Goal: Task Accomplishment & Management: Complete application form

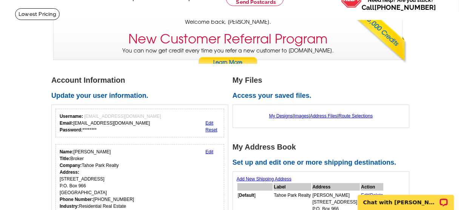
scroll to position [30, 0]
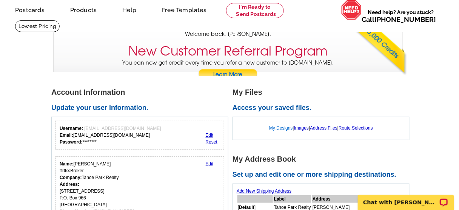
click at [279, 126] on link "My Designs" at bounding box center [281, 127] width 24 height 5
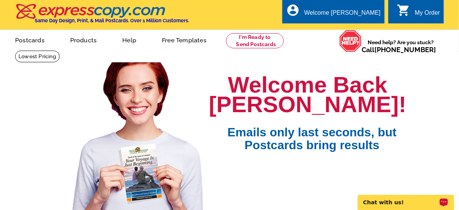
click at [392, 199] on p "Chat with us!" at bounding box center [400, 202] width 75 height 6
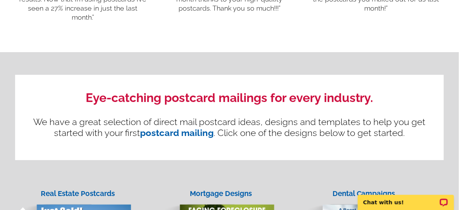
scroll to position [725, 0]
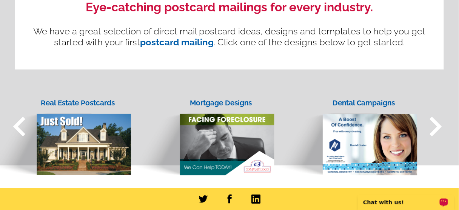
click at [379, 201] on p "Chat with us!" at bounding box center [400, 202] width 75 height 6
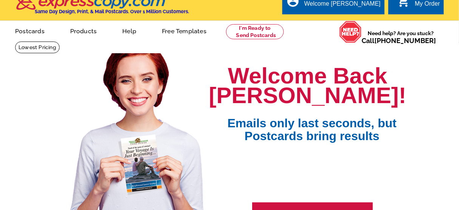
scroll to position [0, 0]
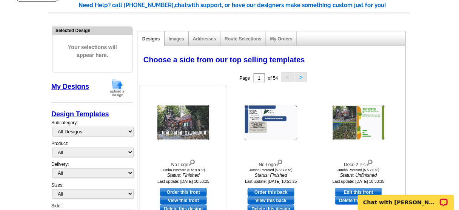
click at [178, 125] on img at bounding box center [183, 122] width 53 height 35
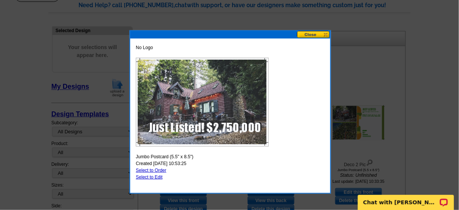
click at [156, 177] on link "Select to Edit" at bounding box center [149, 176] width 27 height 5
select select "2"
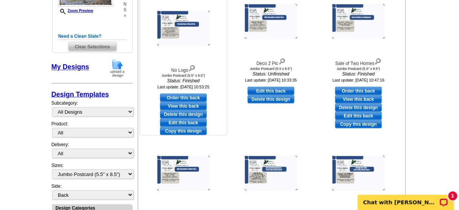
scroll to position [151, 0]
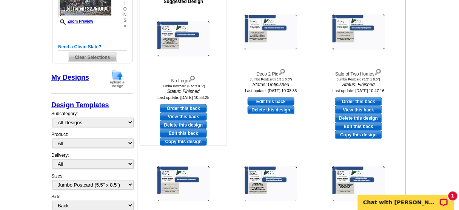
click at [185, 132] on link "Edit this back" at bounding box center [183, 133] width 47 height 8
select select "front"
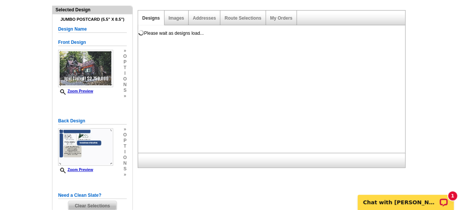
scroll to position [60, 0]
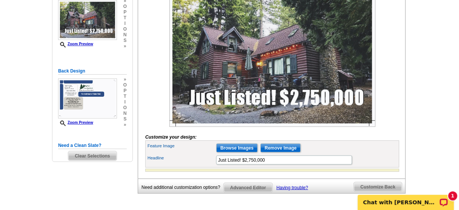
scroll to position [151, 0]
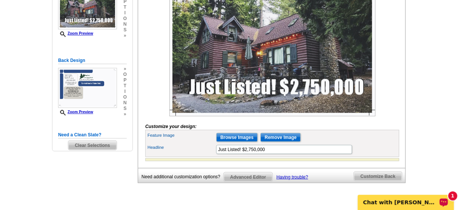
click at [410, 204] on p "Chat with [PERSON_NAME]" at bounding box center [400, 202] width 75 height 6
click at [240, 142] on input "Browse Images" at bounding box center [237, 137] width 42 height 9
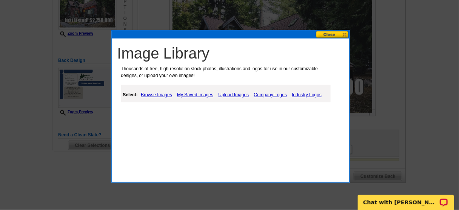
click at [230, 94] on link "Upload Images" at bounding box center [234, 94] width 34 height 9
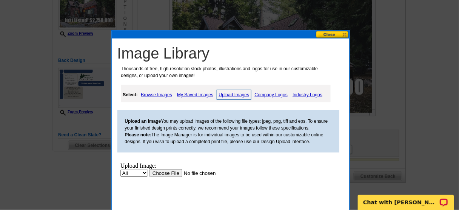
scroll to position [0, 0]
click at [163, 174] on input "file" at bounding box center [196, 173] width 95 height 8
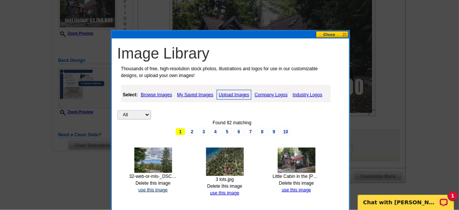
click at [145, 188] on link "use this image" at bounding box center [153, 189] width 29 height 5
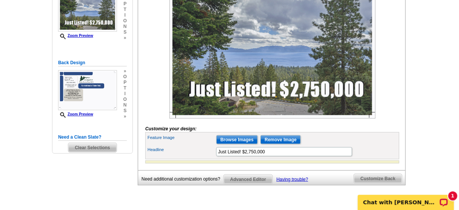
scroll to position [151, 0]
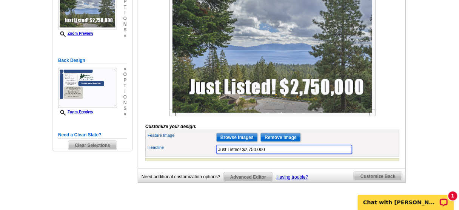
click at [270, 154] on input "Just Listed! $2,750,000" at bounding box center [284, 149] width 136 height 9
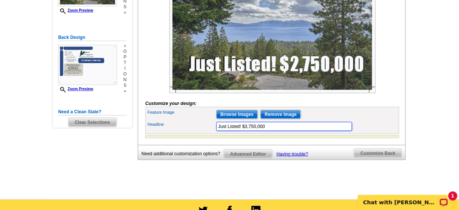
scroll to position [211, 0]
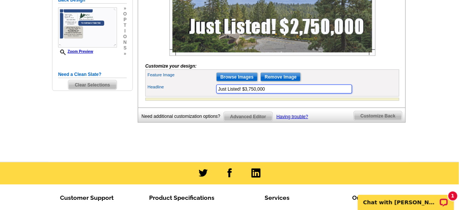
type input "Just Listed! $3,750,000"
click at [281, 143] on div "Need Help? call 800-260-5887, chat with support, or have our designers make som…" at bounding box center [229, 2] width 362 height 305
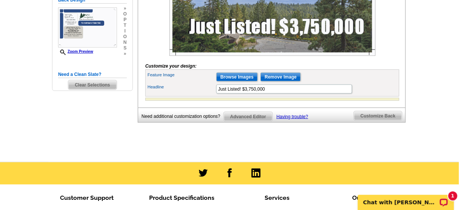
scroll to position [181, 0]
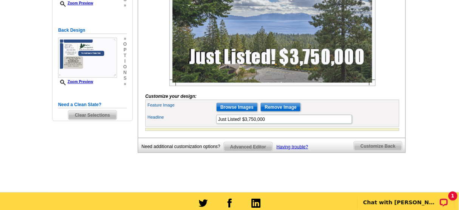
click at [374, 151] on span "Customize Back" at bounding box center [378, 146] width 48 height 9
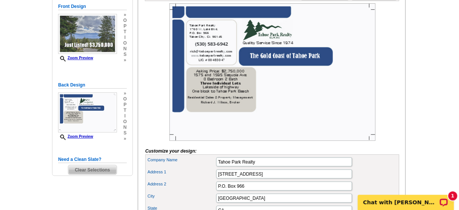
scroll to position [121, 0]
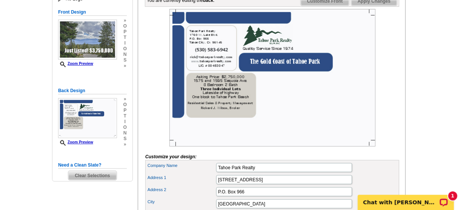
click at [219, 108] on img at bounding box center [272, 77] width 206 height 137
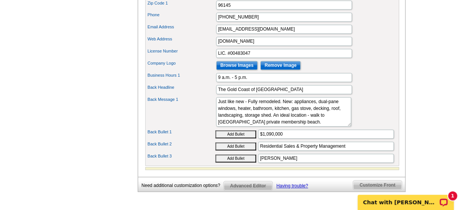
scroll to position [362, 0]
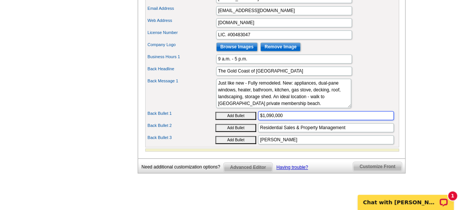
drag, startPoint x: 284, startPoint y: 124, endPoint x: 260, endPoint y: 120, distance: 24.8
click at [260, 120] on input "$1,090,000" at bounding box center [326, 115] width 136 height 9
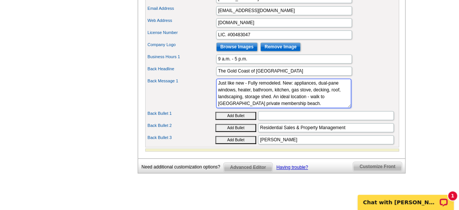
click at [269, 106] on textarea "Just like new - Fully remodeled. New: appliances, dual-pane windows, heater, ba…" at bounding box center [283, 93] width 135 height 29
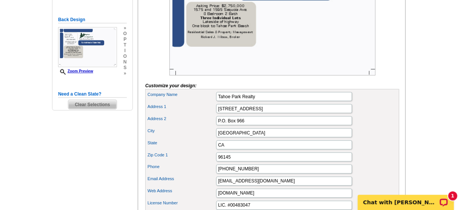
scroll to position [151, 0]
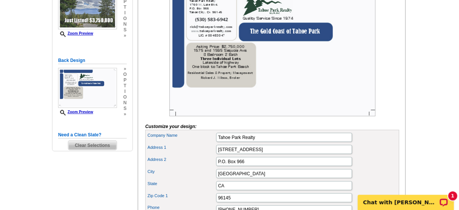
click at [224, 83] on img at bounding box center [272, 47] width 206 height 137
click at [276, 42] on img at bounding box center [272, 47] width 206 height 137
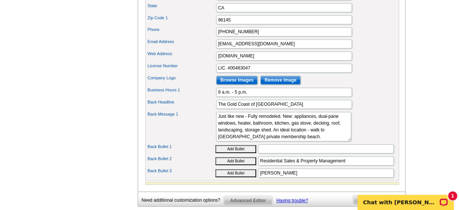
scroll to position [332, 0]
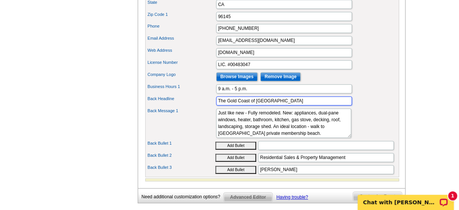
drag, startPoint x: 283, startPoint y: 108, endPoint x: 208, endPoint y: 98, distance: 75.4
click at [208, 98] on div "Company Name Tahoe Park Realty Address 1 1760 W. Lake Blvd. Address 2 P.O. Box …" at bounding box center [272, 63] width 254 height 229
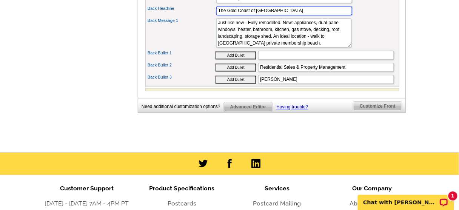
scroll to position [302, 0]
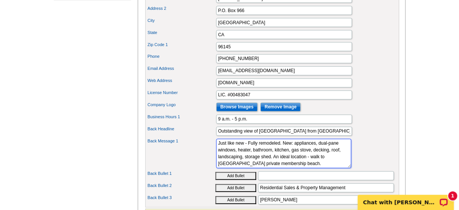
click at [280, 167] on textarea "Just like new - Fully remodeled. New: appliances, dual-pane windows, heater, ba…" at bounding box center [283, 153] width 135 height 29
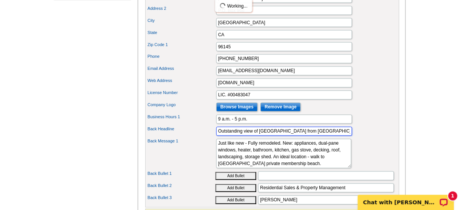
click at [253, 136] on input "Outstanding view of Lake Tahoe from Talmont" at bounding box center [284, 131] width 136 height 9
type input "Outstanding views of Lake Tahoe from Talmont"
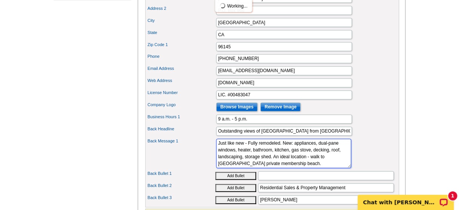
drag, startPoint x: 306, startPoint y: 171, endPoint x: 176, endPoint y: 105, distance: 146.2
click at [176, 105] on div "Company Name Tahoe Park Realty Address 1 1760 W. Lake Blvd. Address 2 P.O. Box …" at bounding box center [272, 93] width 254 height 229
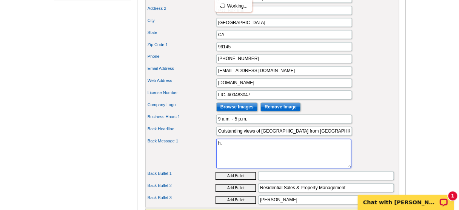
type textarea "."
click at [287, 150] on textarea "Just like new - Fully remodeled. New: appliances, dual-pane windows, heater, ba…" at bounding box center [283, 153] width 135 height 29
click at [218, 149] on textarea "Just like new - Fully remodeled. New: appliances, dual-pane windows, heater, ba…" at bounding box center [283, 153] width 135 height 29
click at [315, 151] on textarea "Just like new - Fully remodeled. New: appliances, dual-pane windows, heater, ba…" at bounding box center [283, 153] width 135 height 29
click at [273, 152] on textarea "Just like new - Fully remodeled. New: appliances, dual-pane windows, heater, ba…" at bounding box center [283, 153] width 135 height 29
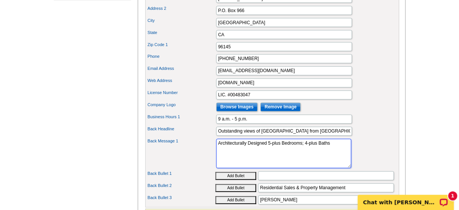
click at [285, 150] on textarea "Just like new - Fully remodeled. New: appliances, dual-pane windows, heater, ba…" at bounding box center [283, 153] width 135 height 29
click at [221, 158] on textarea "Just like new - Fully remodeled. New: appliances, dual-pane windows, heater, ba…" at bounding box center [283, 153] width 135 height 29
click at [329, 152] on textarea "Just like new - Fully remodeled. New: appliances, dual-pane windows, heater, ba…" at bounding box center [283, 153] width 135 height 29
type textarea "Architecturally Designed 5-plus bedrooms; 4-plus baths. Tahoe Park Private Beach"
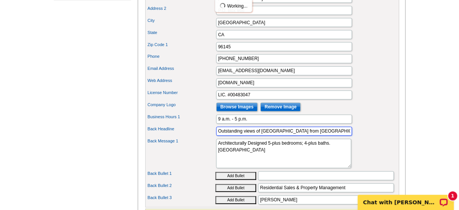
click at [317, 136] on input "Outstanding views of Lake Tahoe from Talmont" at bounding box center [284, 131] width 136 height 9
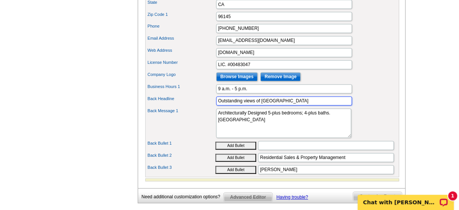
click at [245, 106] on input "Outstanding views of Lake Tahoe" at bounding box center [284, 101] width 136 height 9
type input "Outstanding Views of Lake Tahoe"
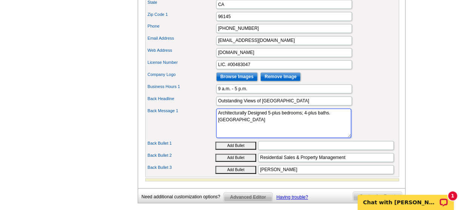
click at [252, 132] on textarea "Just like new - Fully remodeled. New: appliances, dual-pane windows, heater, ba…" at bounding box center [283, 123] width 135 height 29
click at [293, 128] on textarea "Just like new - Fully remodeled. New: appliances, dual-pane windows, heater, ba…" at bounding box center [283, 123] width 135 height 29
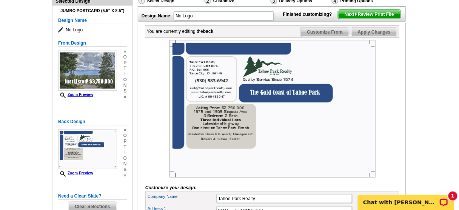
scroll to position [91, 0]
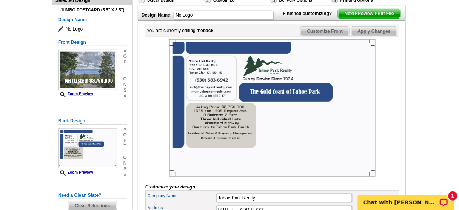
click at [385, 36] on span "Apply Changes" at bounding box center [374, 31] width 46 height 9
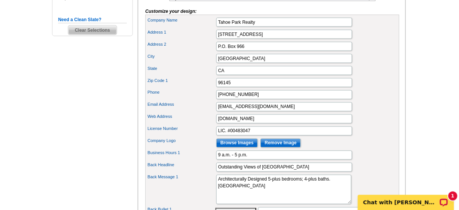
scroll to position [272, 0]
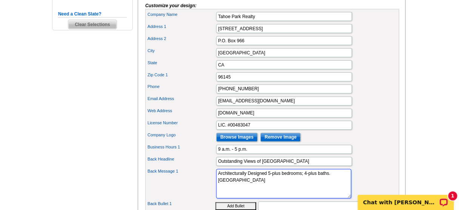
click at [218, 180] on textarea "Just like new - Fully remodeled. New: appliances, dual-pane windows, heater, ba…" at bounding box center [283, 183] width 135 height 29
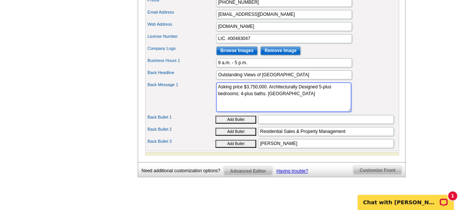
scroll to position [362, 0]
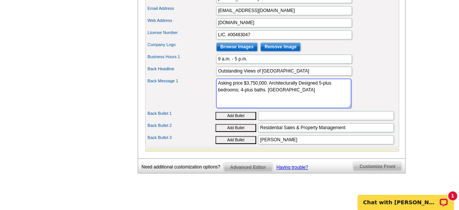
type textarea "Asking price $3,750,000. Architecturally Designed 5-plus bedrooms; 4-plus baths…"
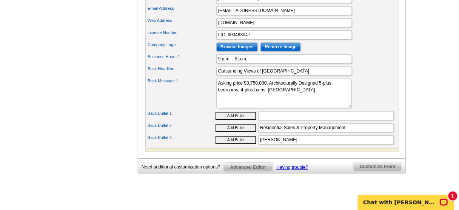
click at [240, 132] on button "Add Bullet" at bounding box center [236, 128] width 41 height 8
type input "• Residential Sales & Property Management"
click at [240, 144] on button "Add Bullet" at bounding box center [236, 140] width 41 height 8
type input "• • Richard J. Wilson, Broker"
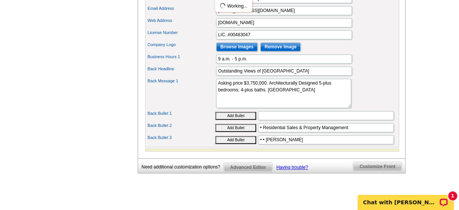
click at [242, 132] on button "Add Bullet" at bounding box center [236, 128] width 41 height 8
click at [159, 129] on label "Back Bullet 2" at bounding box center [182, 125] width 68 height 6
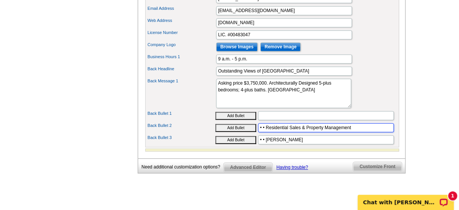
click at [258, 132] on input "• • Residential Sales & Property Management" at bounding box center [326, 127] width 136 height 9
click at [159, 129] on label "Back Bullet 2" at bounding box center [182, 125] width 68 height 6
click at [258, 132] on input "• • Residential Sales & Property Management" at bounding box center [326, 127] width 136 height 9
click at [265, 132] on input "• • Residential Sales & Property Management" at bounding box center [326, 127] width 136 height 9
type input "Residential Sales & Property Management"
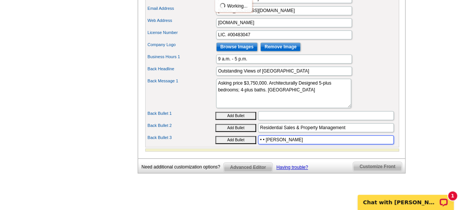
click at [264, 144] on input "• • Richard J. Wilson, Broker" at bounding box center [326, 139] width 136 height 9
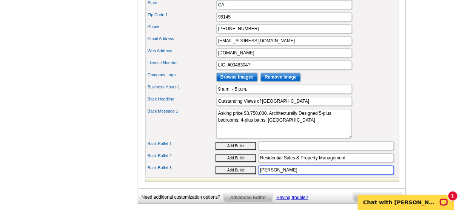
scroll to position [332, 0]
type input "Richard J. Wilson, Broker"
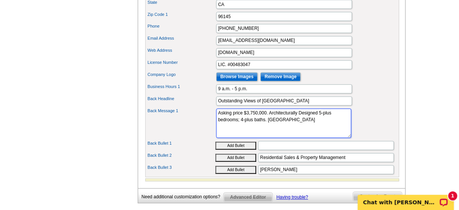
click at [231, 134] on textarea "Just like new - Fully remodeled. New: appliances, dual-pane windows, heater, ba…" at bounding box center [283, 123] width 135 height 29
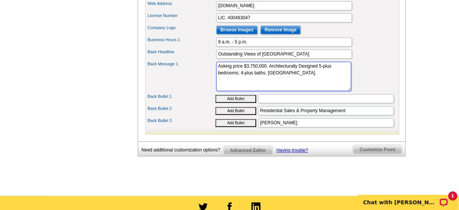
scroll to position [393, 0]
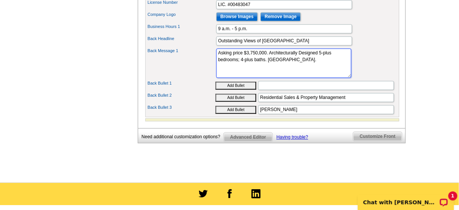
click at [319, 60] on textarea "Just like new - Fully remodeled. New: appliances, dual-pane windows, heater, ba…" at bounding box center [283, 62] width 135 height 29
click at [255, 69] on textarea "Just like new - Fully remodeled. New: appliances, dual-pane windows, heater, ba…" at bounding box center [283, 62] width 135 height 29
click at [243, 69] on textarea "Just like new - Fully remodeled. New: appliances, dual-pane windows, heater, ba…" at bounding box center [283, 62] width 135 height 29
click at [255, 68] on textarea "Just like new - Fully remodeled. New: appliances, dual-pane windows, heater, ba…" at bounding box center [283, 62] width 135 height 29
click at [256, 74] on textarea "Just like new - Fully remodeled. New: appliances, dual-pane windows, heater, ba…" at bounding box center [283, 62] width 135 height 29
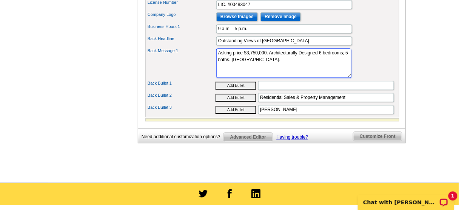
click at [302, 60] on textarea "Just like new - Fully remodeled. New: appliances, dual-pane windows, heater, ba…" at bounding box center [283, 62] width 135 height 29
click at [240, 69] on textarea "Just like new - Fully remodeled. New: appliances, dual-pane windows, heater, ba…" at bounding box center [283, 62] width 135 height 29
click at [255, 77] on textarea "Just like new - Fully remodeled. New: appliances, dual-pane windows, heater, ba…" at bounding box center [283, 62] width 135 height 29
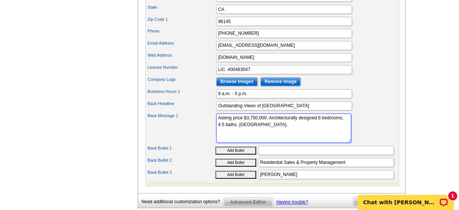
scroll to position [332, 0]
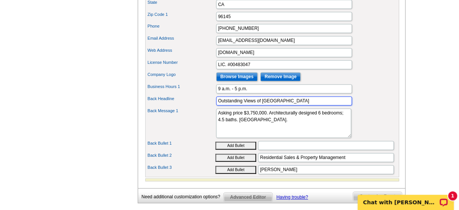
click at [299, 106] on input "Outstanding Views of Lake Tahoe" at bounding box center [284, 101] width 136 height 9
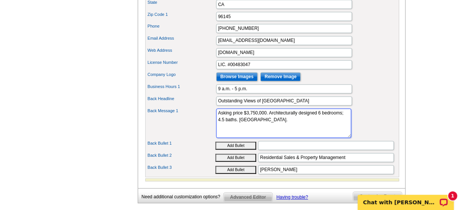
click at [262, 128] on textarea "Just like new - Fully remodeled. New: appliances, dual-pane windows, heater, ba…" at bounding box center [283, 123] width 135 height 29
click at [319, 126] on textarea "Just like new - Fully remodeled. New: appliances, dual-pane windows, heater, ba…" at bounding box center [283, 123] width 135 height 29
click at [263, 128] on textarea "Just like new - Fully remodeled. New: appliances, dual-pane windows, heater, ba…" at bounding box center [283, 123] width 135 height 29
click at [239, 128] on textarea "Just like new - Fully remodeled. New: appliances, dual-pane windows, heater, ba…" at bounding box center [283, 123] width 135 height 29
click at [262, 128] on textarea "Just like new - Fully remodeled. New: appliances, dual-pane windows, heater, ba…" at bounding box center [283, 123] width 135 height 29
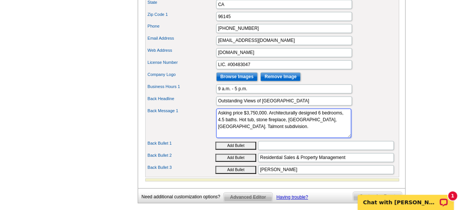
click at [231, 135] on textarea "Just like new - Fully remodeled. New: appliances, dual-pane windows, heater, ba…" at bounding box center [283, 123] width 135 height 29
drag, startPoint x: 268, startPoint y: 120, endPoint x: 178, endPoint y: 119, distance: 90.2
click at [178, 119] on div "Back Message 1 Just like new - Fully remodeled. New: appliances, dual-pane wind…" at bounding box center [272, 123] width 251 height 32
type textarea "Architecturally designed 6 bedrooms, 4.5 baths. Hot tub, stone fireplace, Wolf …"
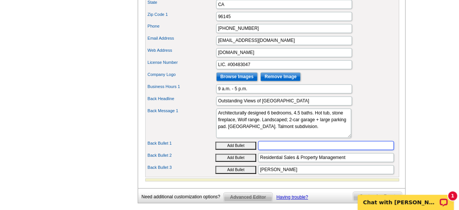
click at [262, 150] on input "Back Bullet 1" at bounding box center [326, 145] width 136 height 9
paste input "Asking price $3,750,000."
type input "Asking price $3,750,000"
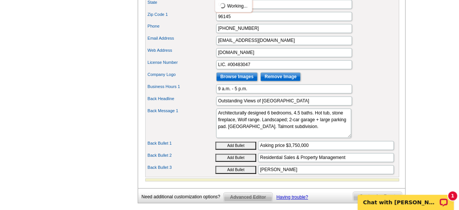
click at [200, 90] on label "Business Hours 1" at bounding box center [182, 87] width 68 height 6
click at [216, 94] on input "9 a.m. - 5 p.m." at bounding box center [284, 89] width 136 height 9
click at [416, 202] on p "Chat with [PERSON_NAME]" at bounding box center [400, 202] width 75 height 6
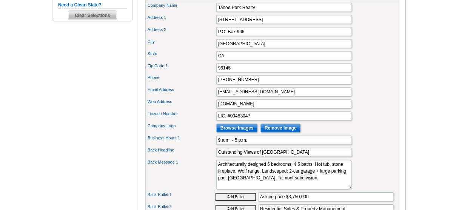
scroll to position [272, 0]
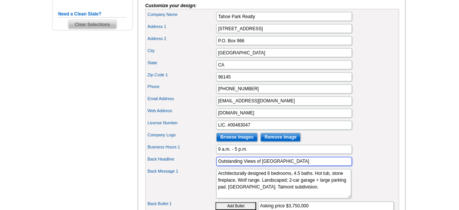
drag, startPoint x: 288, startPoint y: 172, endPoint x: 95, endPoint y: 145, distance: 194.3
click at [95, 145] on div "Need Help? call 800-260-5887, chat with support, or have our designers make som…" at bounding box center [229, 43] width 362 height 507
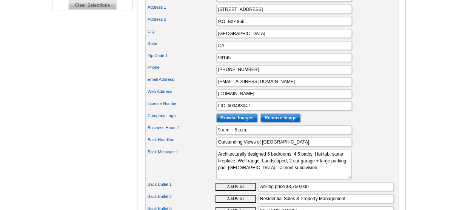
scroll to position [302, 0]
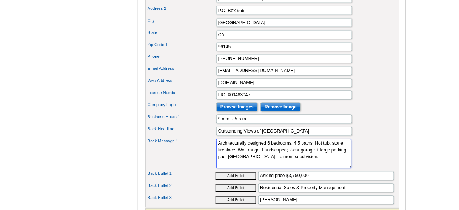
drag, startPoint x: 263, startPoint y: 172, endPoint x: 180, endPoint y: 133, distance: 90.8
click at [180, 133] on div "Company Name Tahoe Park Realty Address 1 1760 W. Lake Blvd. Address 2 P.O. Box …" at bounding box center [272, 93] width 254 height 229
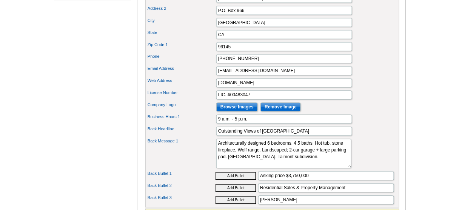
scroll to position [332, 0]
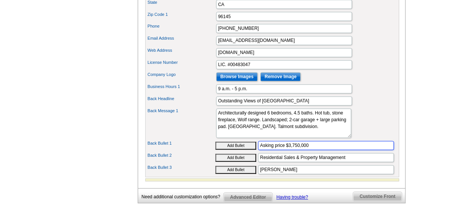
drag, startPoint x: 260, startPoint y: 153, endPoint x: 308, endPoint y: 152, distance: 48.3
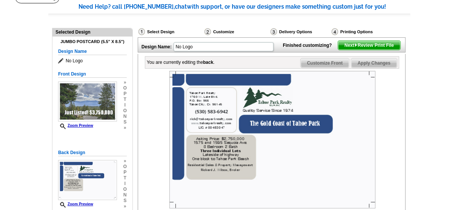
scroll to position [60, 0]
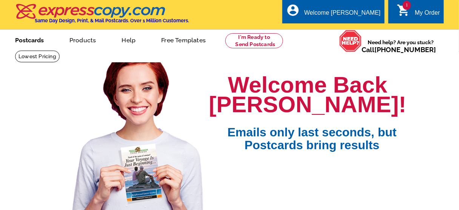
click at [33, 41] on link "Postcards" at bounding box center [29, 40] width 53 height 18
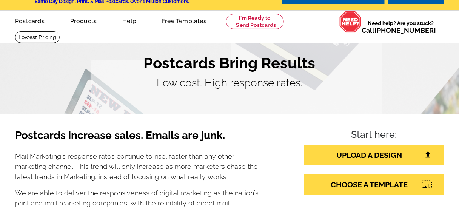
scroll to position [30, 0]
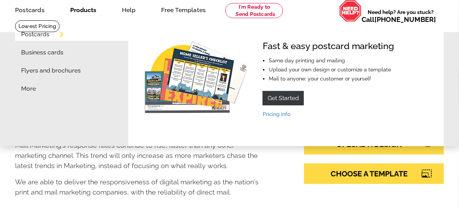
click at [87, 13] on link "Products" at bounding box center [83, 9] width 50 height 18
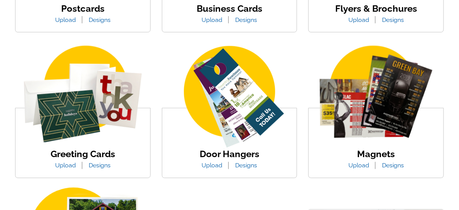
scroll to position [242, 0]
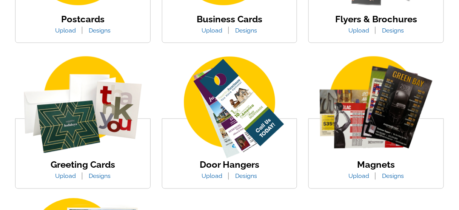
click at [101, 31] on link "Designs" at bounding box center [99, 30] width 33 height 7
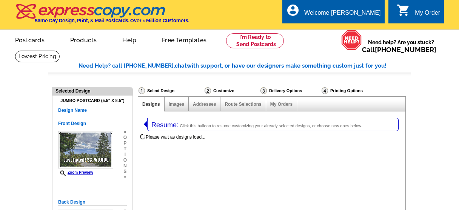
select select "1"
select select "971"
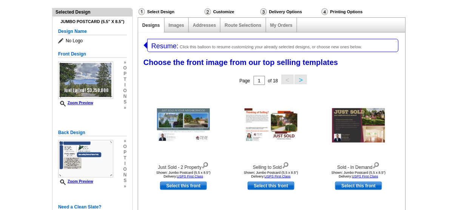
scroll to position [91, 0]
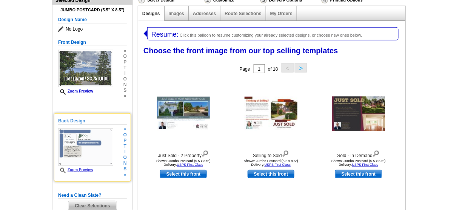
click at [80, 169] on link "Zoom Preview" at bounding box center [75, 170] width 35 height 4
click at [85, 144] on img at bounding box center [85, 146] width 55 height 37
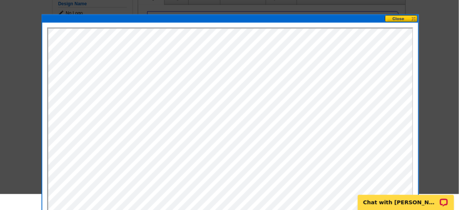
scroll to position [121, 0]
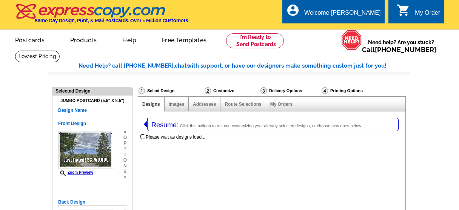
select select "1"
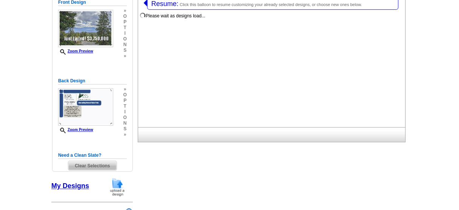
select select "971"
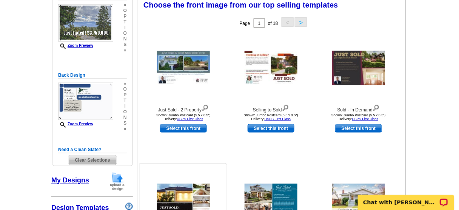
scroll to position [151, 0]
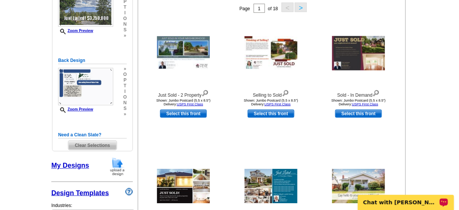
click at [367, 202] on p "Chat with [PERSON_NAME]" at bounding box center [400, 202] width 75 height 6
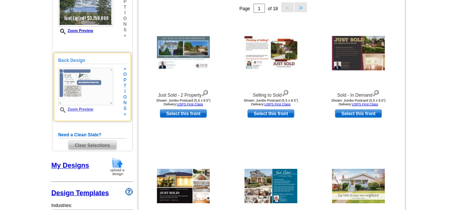
click at [80, 85] on img at bounding box center [85, 86] width 55 height 37
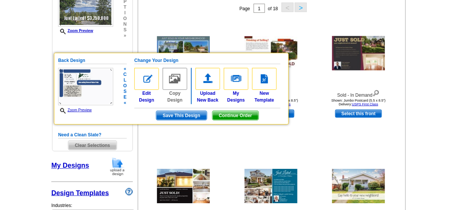
click at [85, 109] on link "Zoom Preview" at bounding box center [75, 110] width 34 height 4
click at [82, 87] on img at bounding box center [85, 86] width 55 height 37
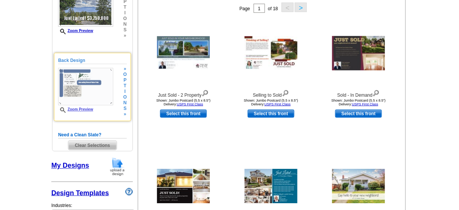
click at [82, 87] on img at bounding box center [85, 86] width 55 height 37
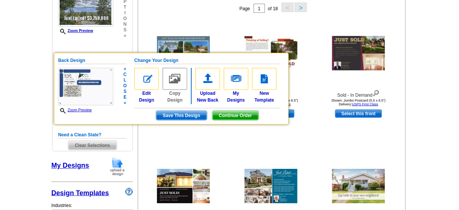
click at [70, 74] on img at bounding box center [85, 86] width 55 height 37
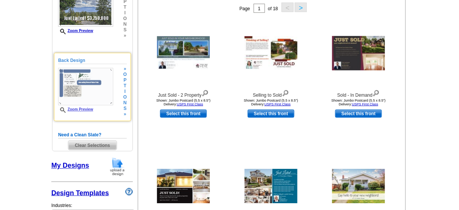
click at [70, 74] on img at bounding box center [85, 86] width 55 height 37
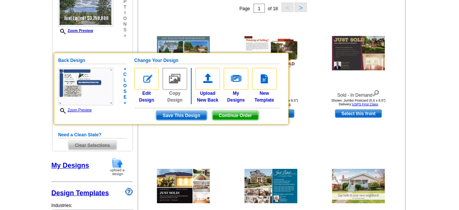
click at [70, 74] on img at bounding box center [85, 86] width 55 height 37
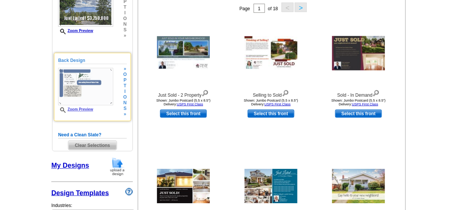
click at [70, 74] on img at bounding box center [85, 86] width 55 height 37
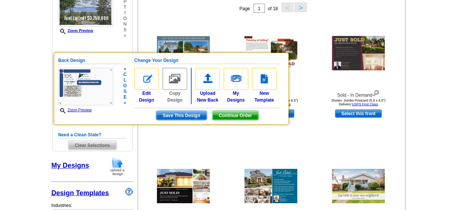
click at [73, 108] on link "Zoom Preview" at bounding box center [75, 110] width 34 height 4
click at [79, 87] on img at bounding box center [85, 86] width 55 height 37
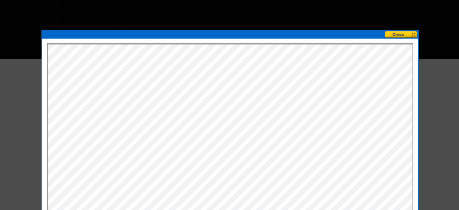
scroll to position [0, 0]
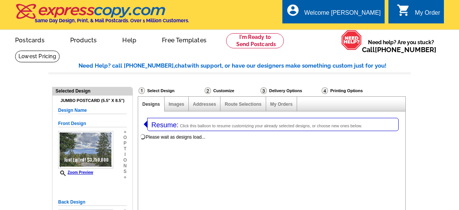
select select "1"
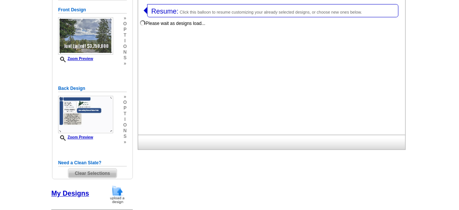
select select "971"
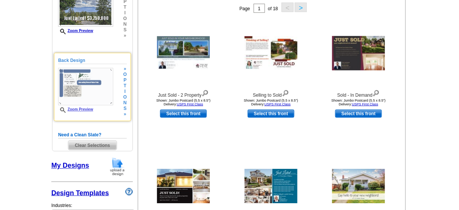
click at [72, 95] on img at bounding box center [85, 86] width 55 height 37
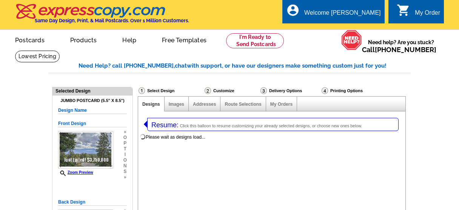
select select "1"
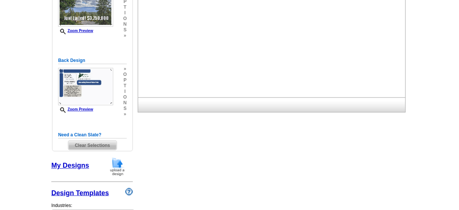
select select "971"
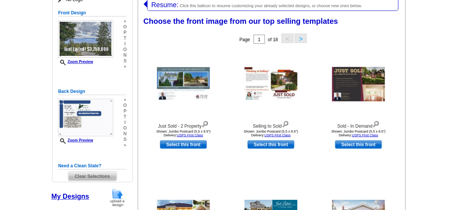
scroll to position [116, 0]
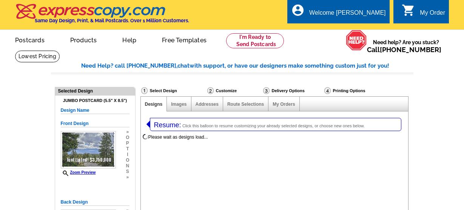
select select "1"
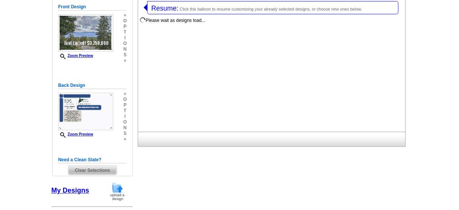
select select "971"
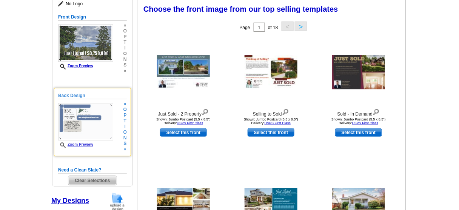
scroll to position [125, 0]
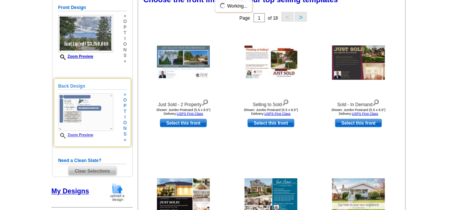
click at [100, 122] on img at bounding box center [85, 112] width 55 height 37
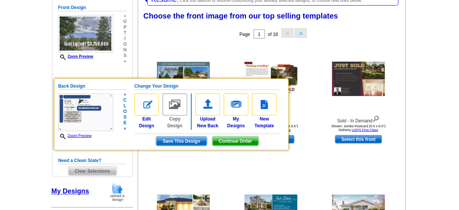
scroll to position [0, 0]
click at [100, 122] on img at bounding box center [85, 112] width 55 height 37
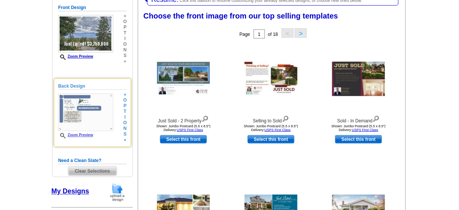
click at [100, 122] on img at bounding box center [85, 112] width 55 height 37
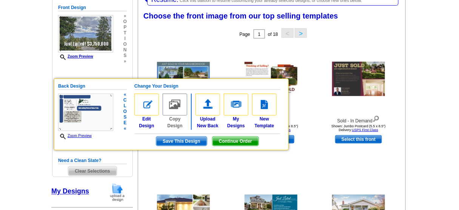
click at [75, 137] on span "Zoom Preview" at bounding box center [85, 136] width 55 height 6
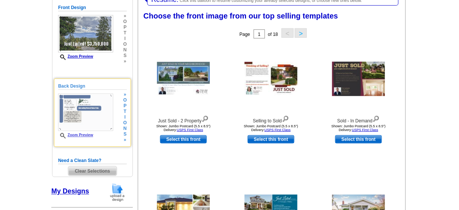
click at [98, 117] on img at bounding box center [85, 112] width 55 height 37
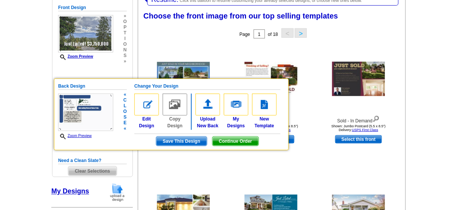
click at [98, 117] on img at bounding box center [85, 112] width 55 height 37
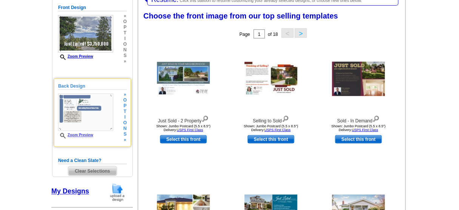
click at [98, 117] on img at bounding box center [85, 112] width 55 height 37
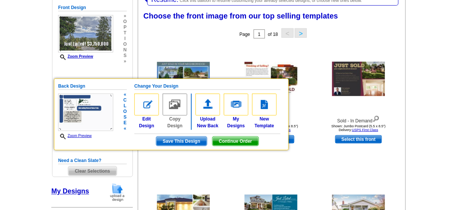
click at [98, 117] on img at bounding box center [85, 112] width 55 height 37
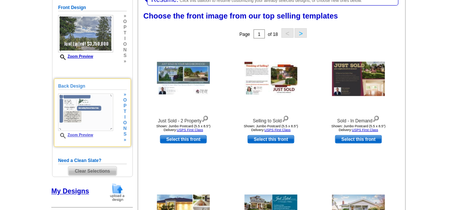
click at [77, 106] on img at bounding box center [85, 112] width 55 height 37
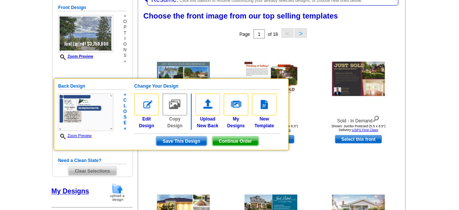
click at [74, 111] on img at bounding box center [85, 112] width 55 height 37
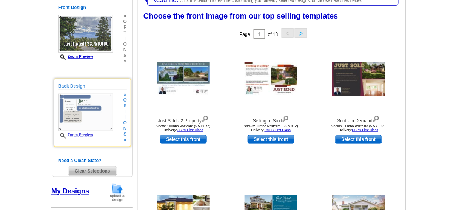
click at [74, 111] on img at bounding box center [85, 112] width 55 height 37
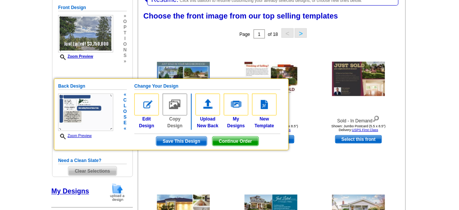
click at [62, 135] on icon at bounding box center [64, 137] width 8 height 6
click at [84, 135] on link "Zoom Preview" at bounding box center [75, 136] width 34 height 4
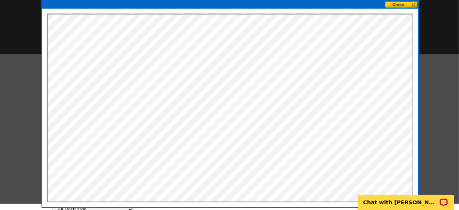
scroll to position [156, 0]
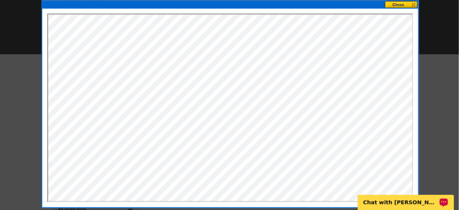
click at [387, 201] on p "Chat with [PERSON_NAME]" at bounding box center [400, 202] width 75 height 6
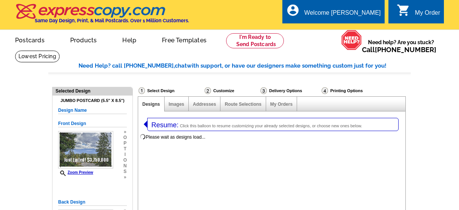
select select "1"
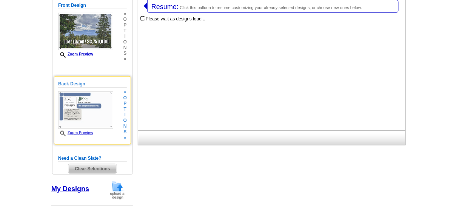
select select "971"
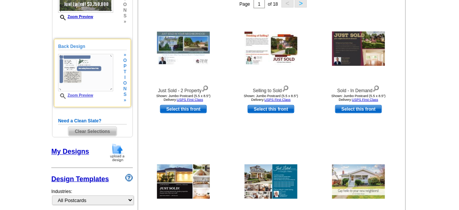
click at [84, 93] on link "Zoom Preview" at bounding box center [75, 95] width 35 height 4
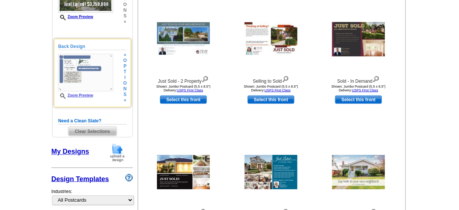
click at [72, 66] on img at bounding box center [85, 72] width 55 height 37
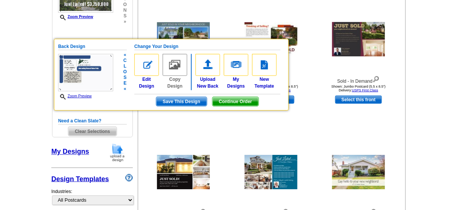
click at [70, 67] on img at bounding box center [85, 72] width 55 height 37
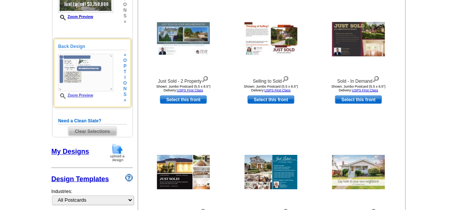
click at [70, 67] on img at bounding box center [85, 72] width 55 height 37
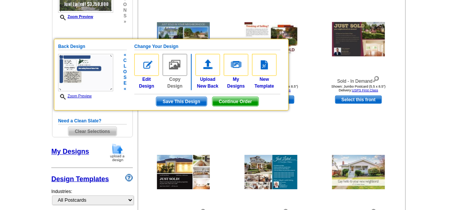
click at [70, 67] on img at bounding box center [85, 72] width 55 height 37
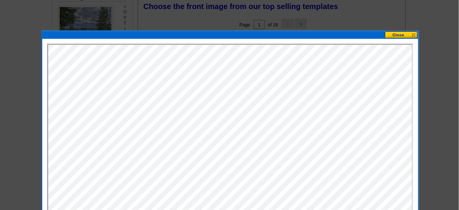
scroll to position [0, 0]
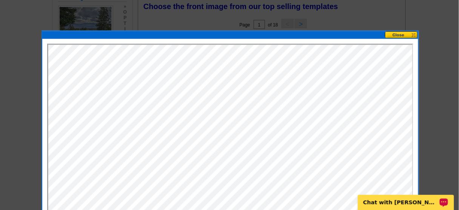
click at [417, 203] on p "Chat with [PERSON_NAME]" at bounding box center [400, 202] width 75 height 6
